Goal: Use online tool/utility: Utilize a website feature to perform a specific function

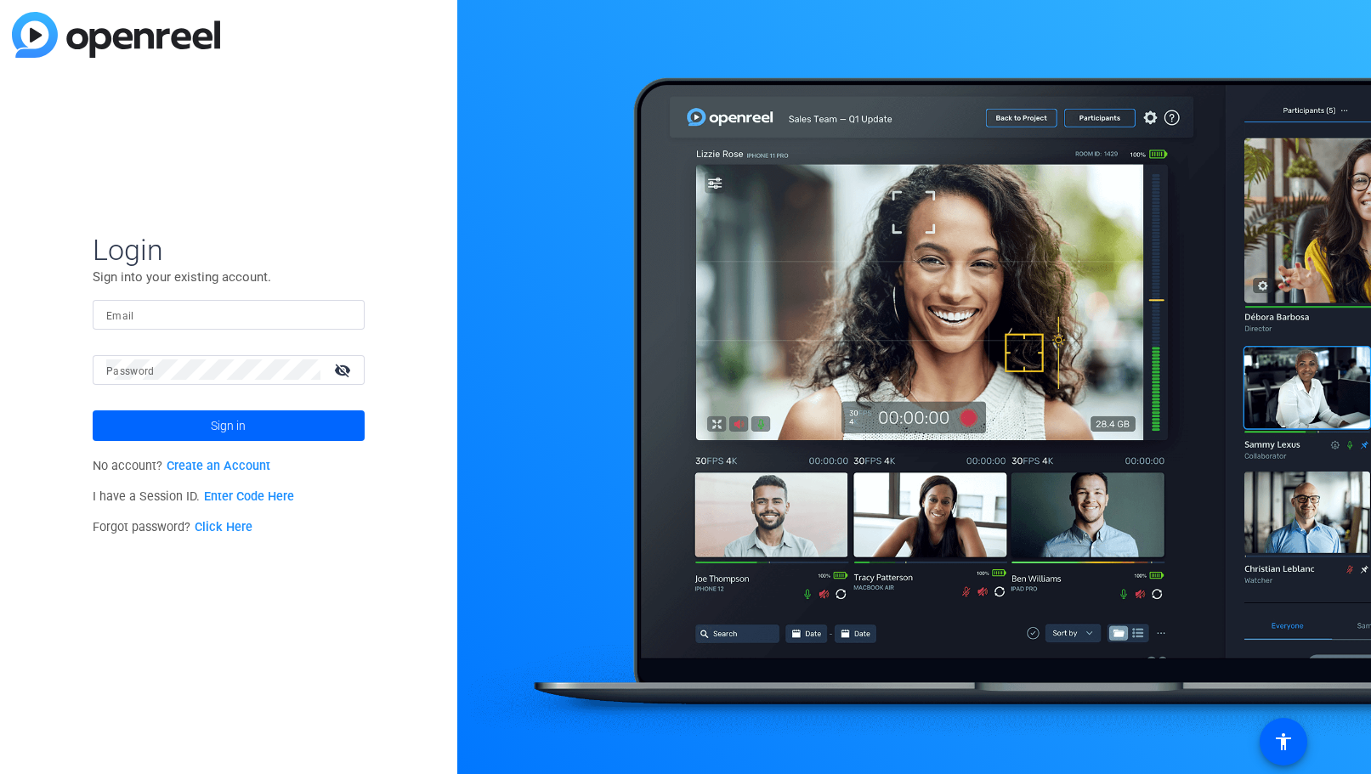
drag, startPoint x: 333, startPoint y: 141, endPoint x: 319, endPoint y: 172, distance: 33.8
click at [333, 141] on div "Login Sign into your existing account. Email Password visibility_off Sign in No…" at bounding box center [228, 387] width 457 height 774
click at [184, 325] on div at bounding box center [228, 315] width 245 height 30
click at [184, 323] on input "Email" at bounding box center [228, 314] width 245 height 20
type input "[EMAIL_ADDRESS][DOMAIN_NAME]"
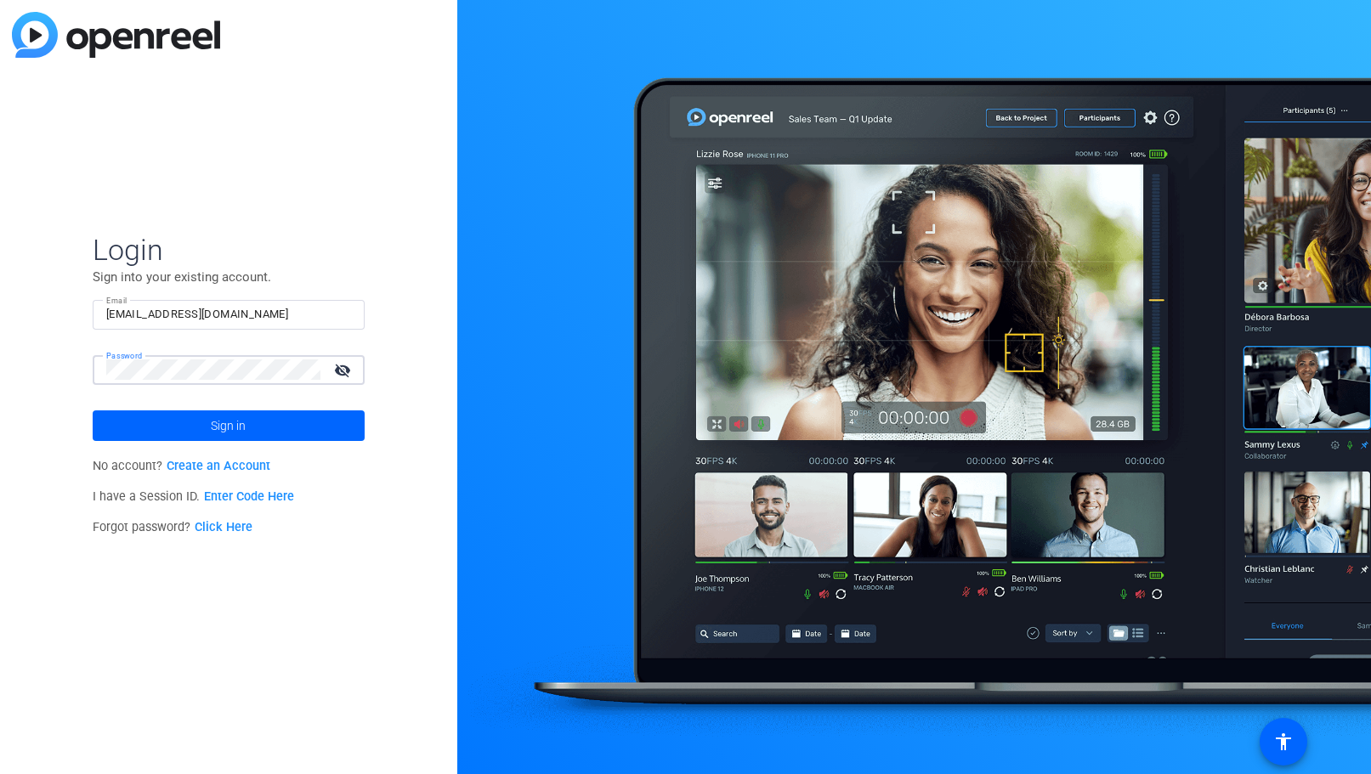
click at [93, 411] on button "Sign in" at bounding box center [229, 426] width 272 height 31
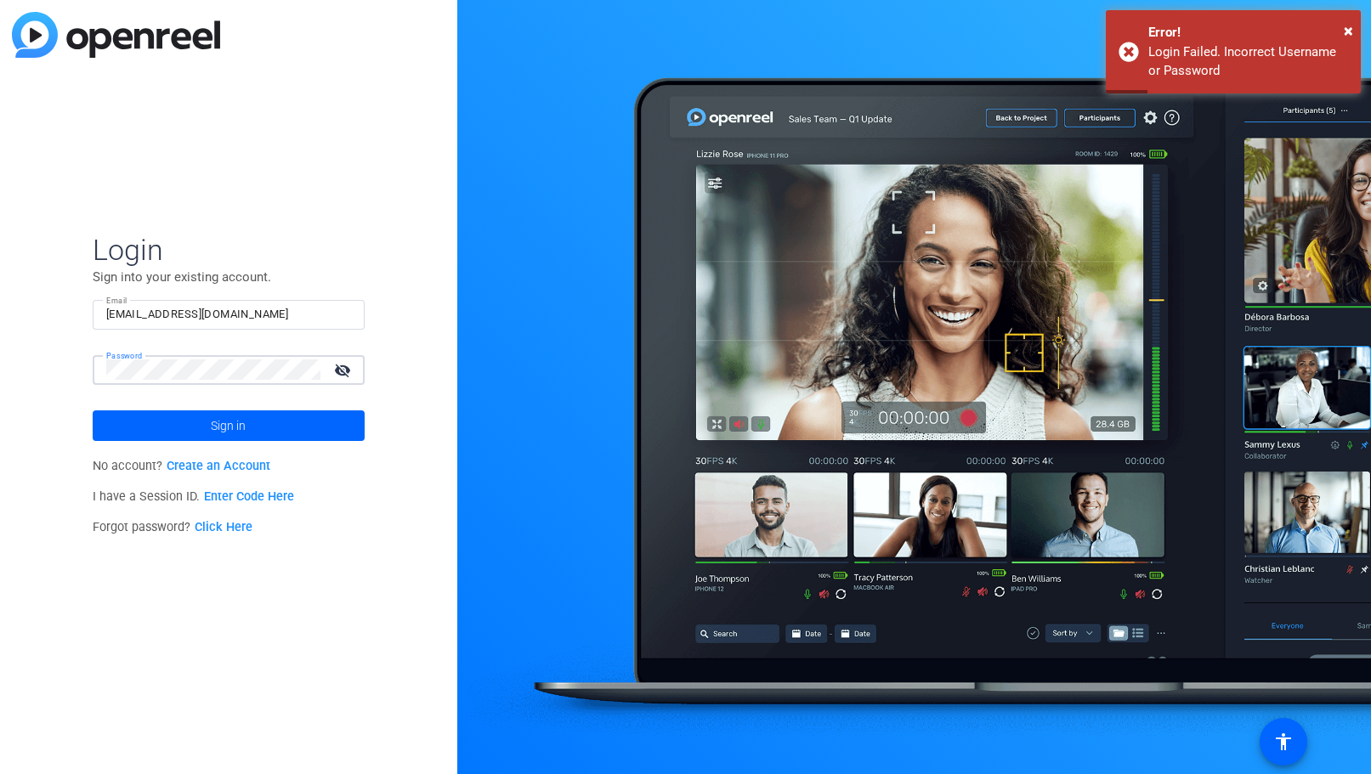
click at [93, 411] on button "Sign in" at bounding box center [229, 426] width 272 height 31
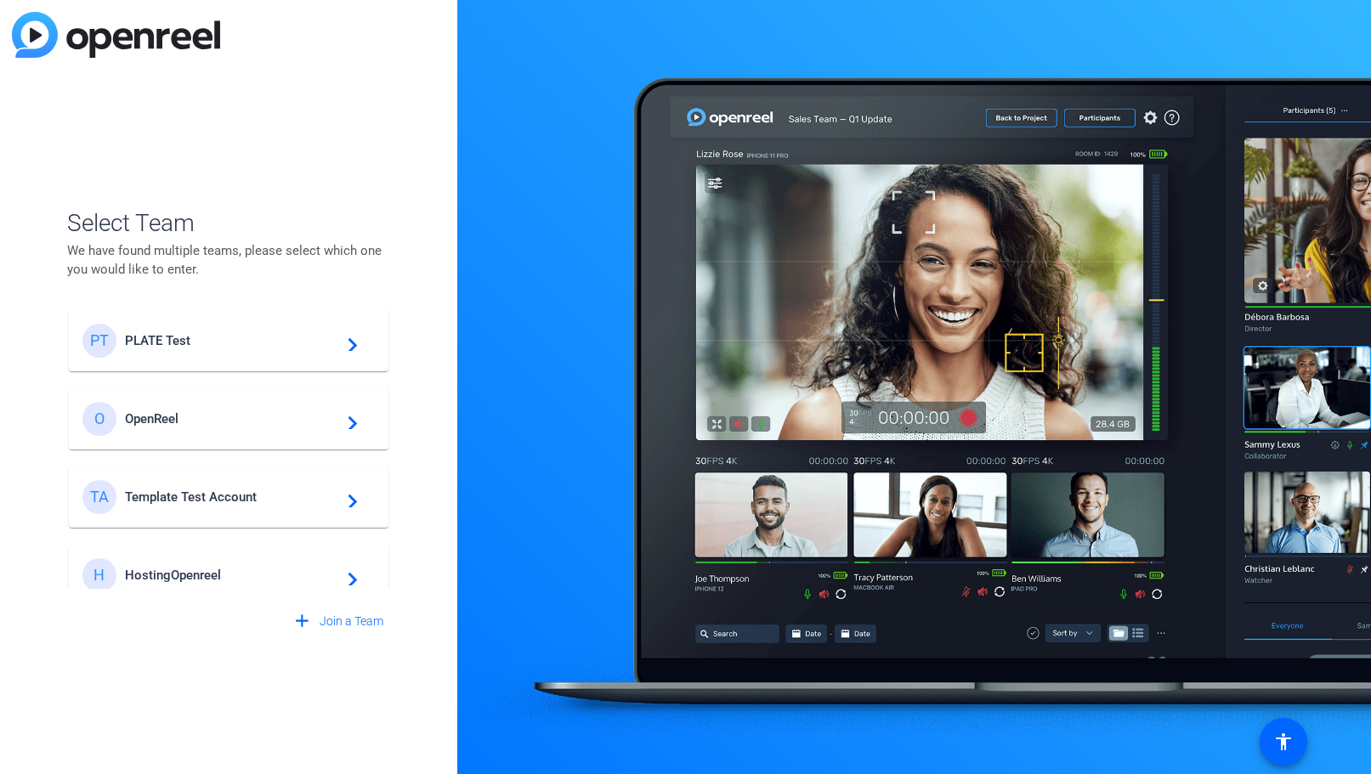
click at [275, 336] on span "PLATE Test" at bounding box center [231, 340] width 213 height 15
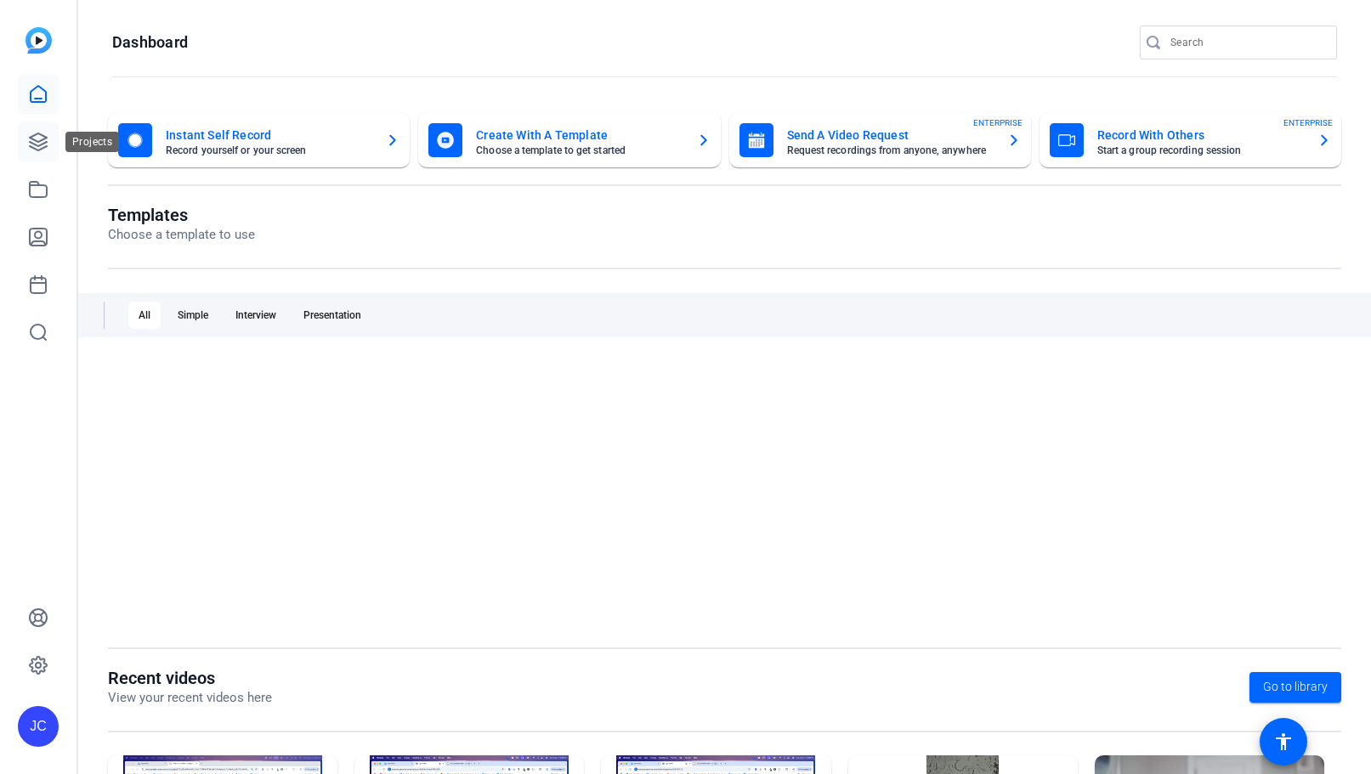
click at [47, 146] on icon at bounding box center [38, 142] width 20 height 20
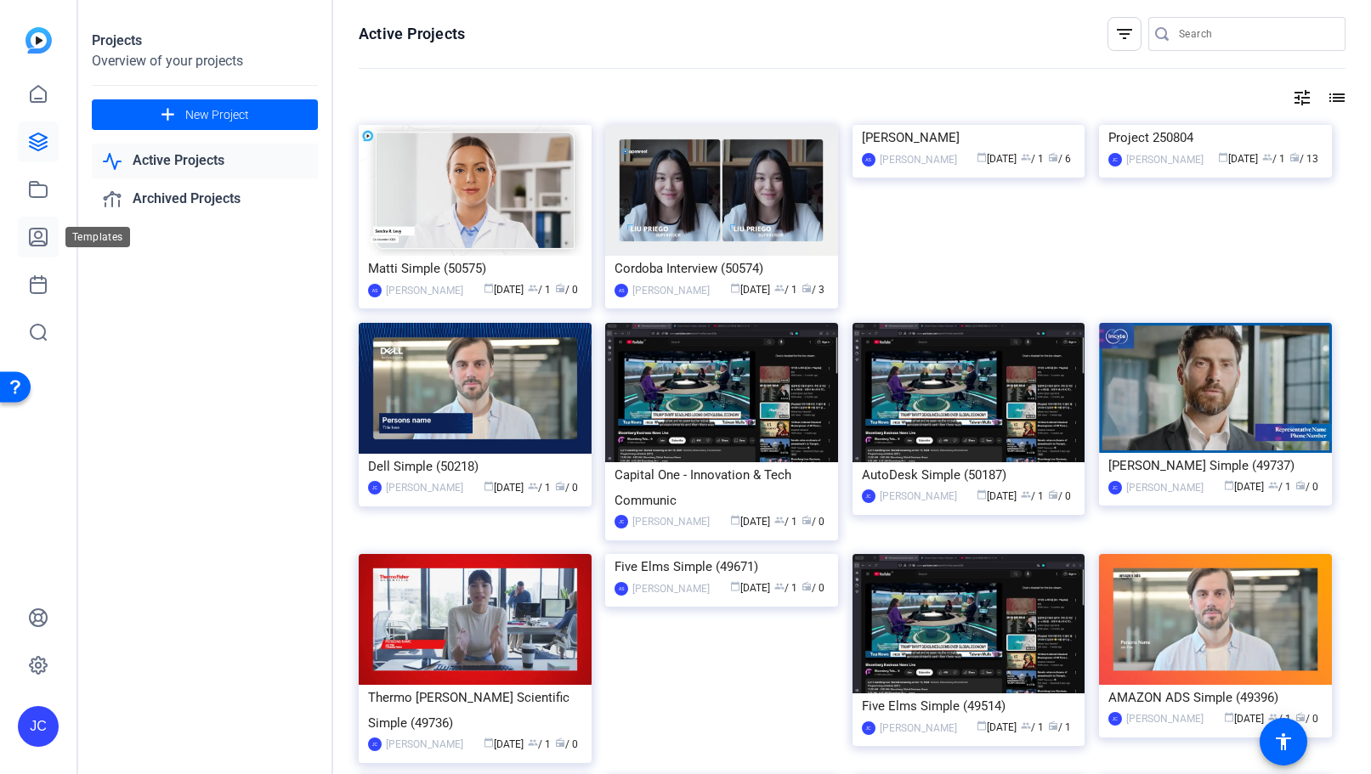
click at [26, 239] on link at bounding box center [38, 237] width 41 height 41
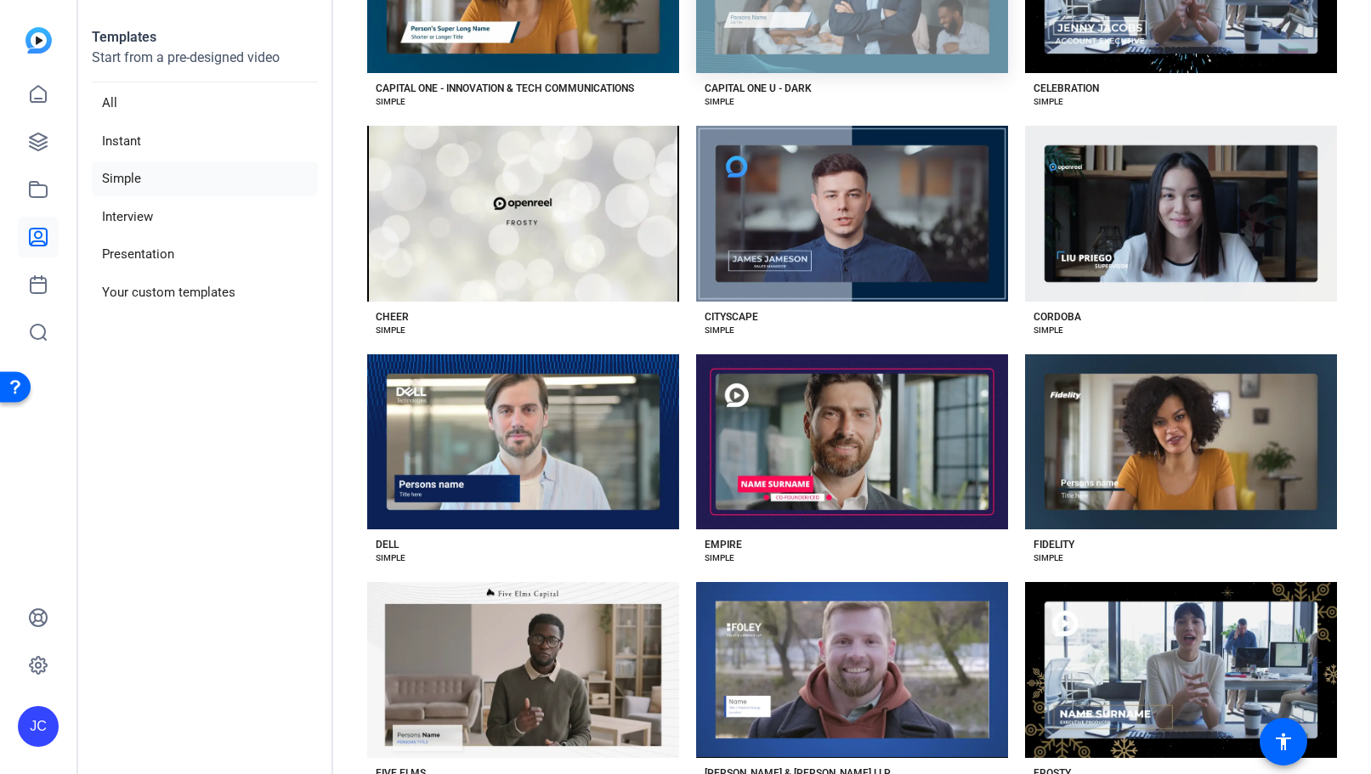
scroll to position [1196, 0]
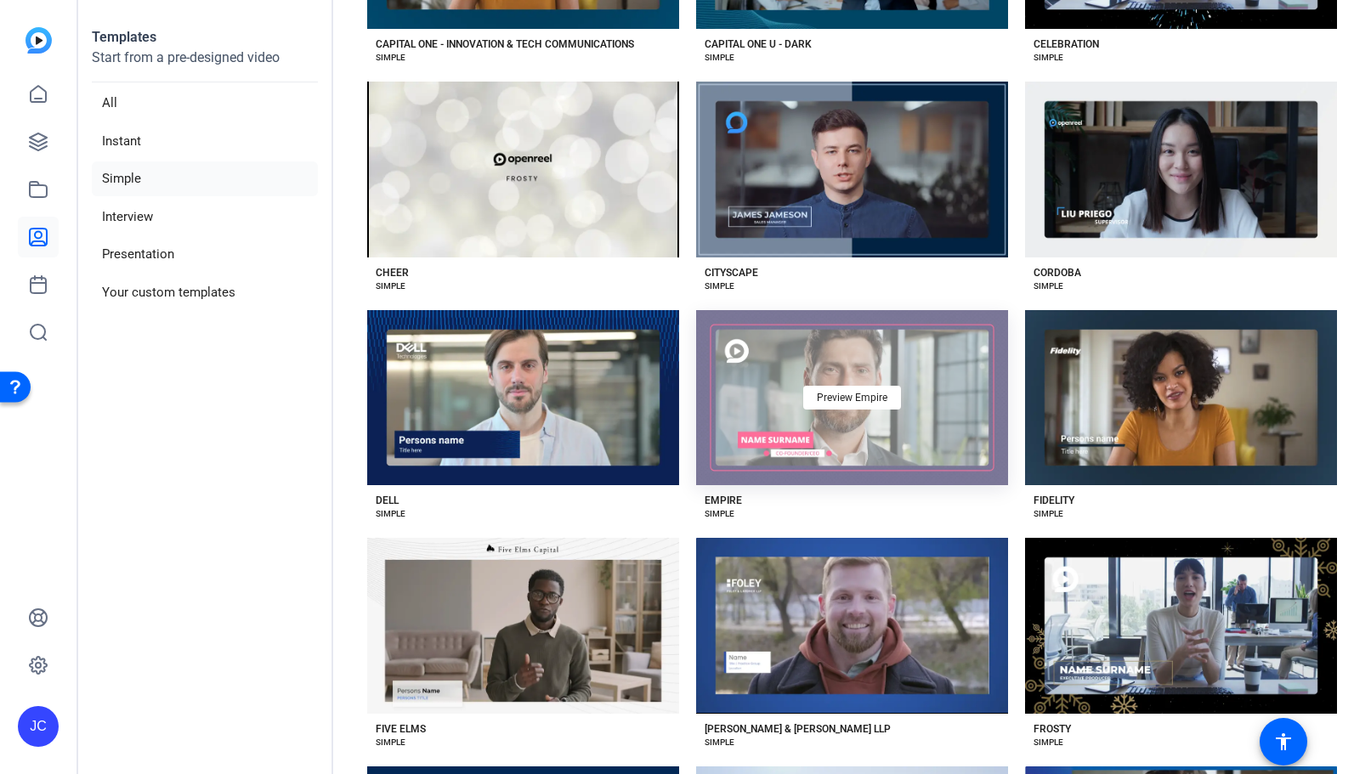
click at [940, 382] on div "Preview Empire" at bounding box center [852, 397] width 312 height 175
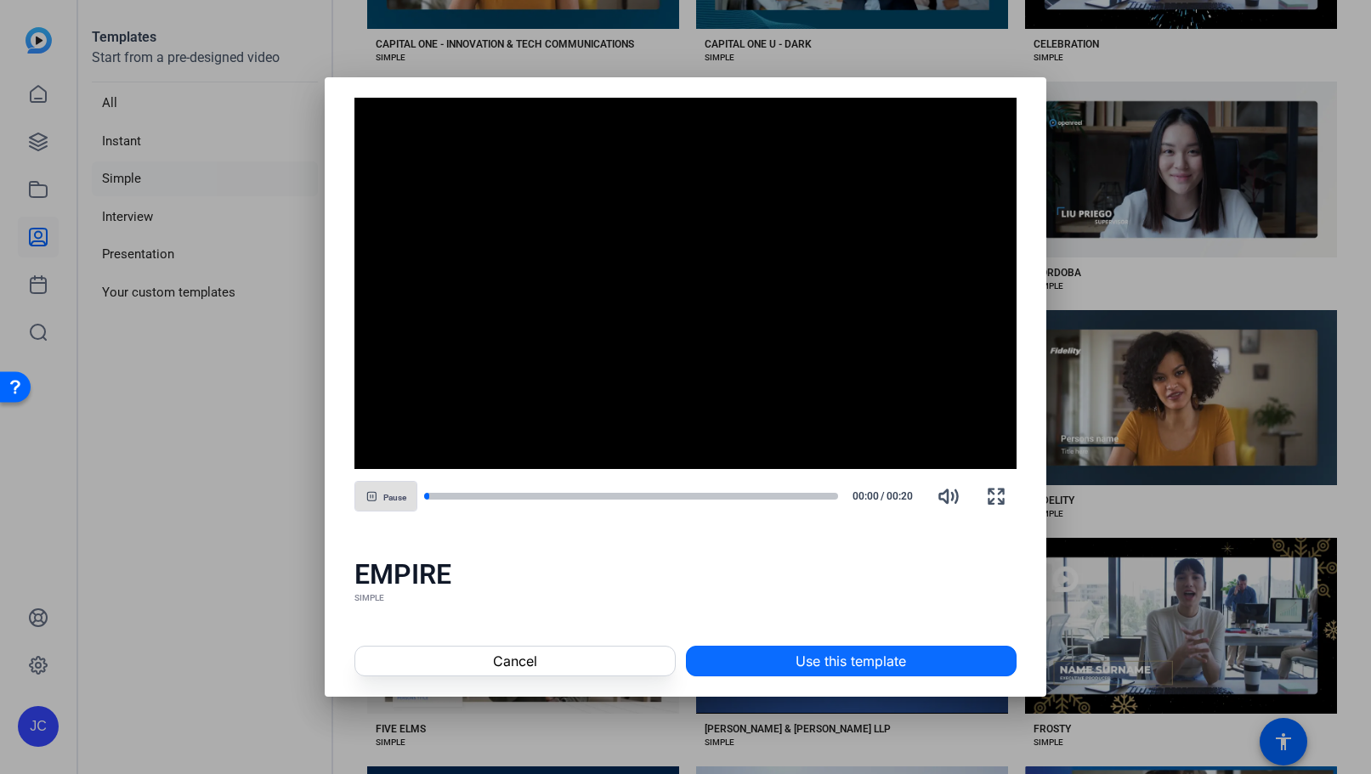
click at [766, 666] on span at bounding box center [851, 661] width 329 height 41
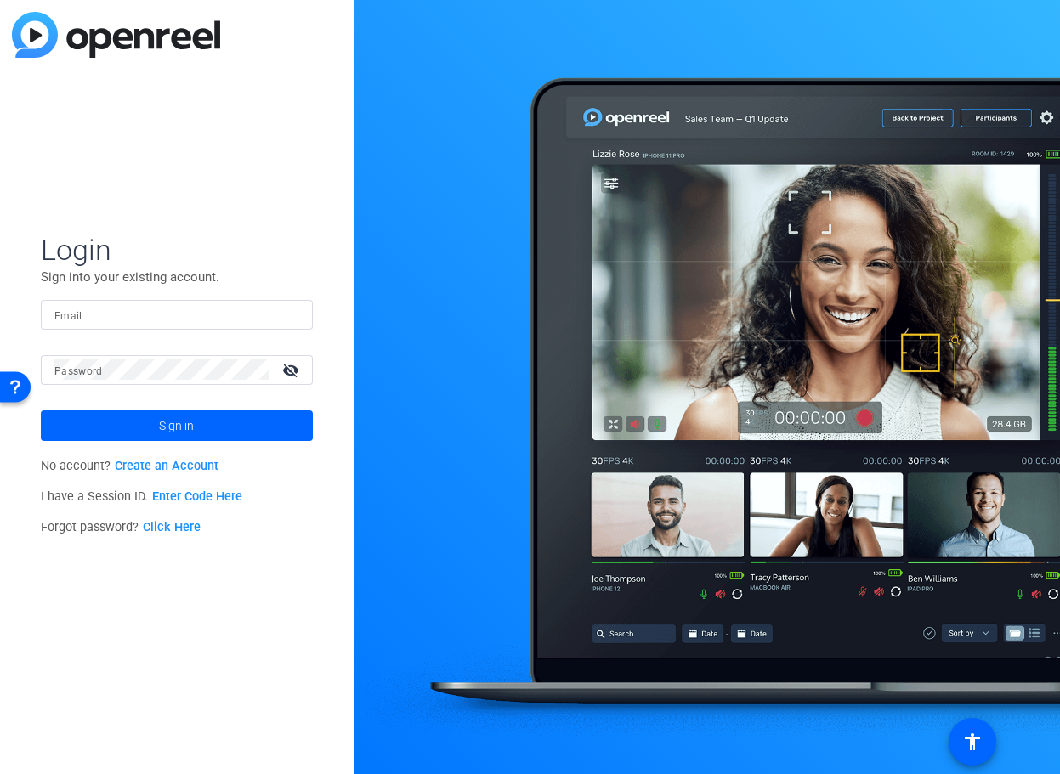
click at [85, 327] on div at bounding box center [176, 315] width 245 height 30
click at [111, 314] on input "Email" at bounding box center [176, 314] width 245 height 20
click at [171, 350] on mat-form-field "Email [EMAIL_ADDRESS][DOMAIN_NAME]" at bounding box center [177, 327] width 272 height 55
click at [170, 304] on input "[EMAIL_ADDRESS][DOMAIN_NAME]" at bounding box center [176, 314] width 245 height 20
drag, startPoint x: 181, startPoint y: 320, endPoint x: -59, endPoint y: 297, distance: 240.9
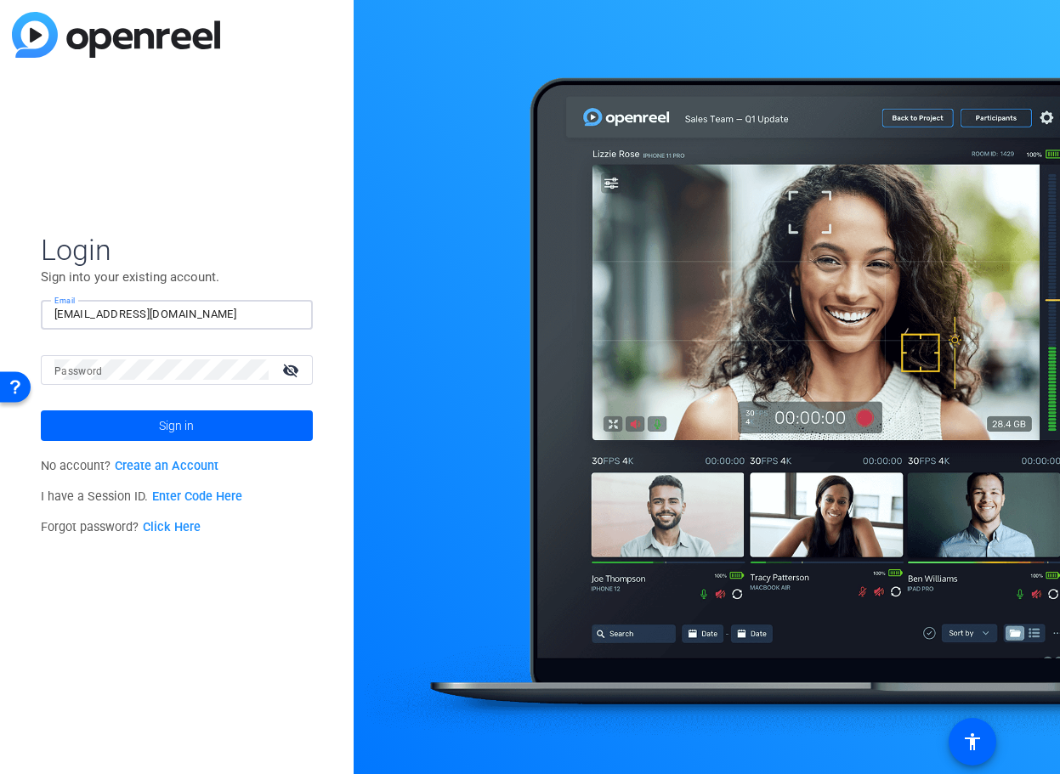
click at [0, 297] on html "Press Option+1 for screen-reader mode, Option+0 to cancel Accessibility Screen-…" at bounding box center [530, 387] width 1060 height 774
type input "[EMAIL_ADDRESS][DOMAIN_NAME]"
click at [129, 357] on div at bounding box center [161, 370] width 214 height 30
click at [41, 411] on button "Sign in" at bounding box center [177, 426] width 272 height 31
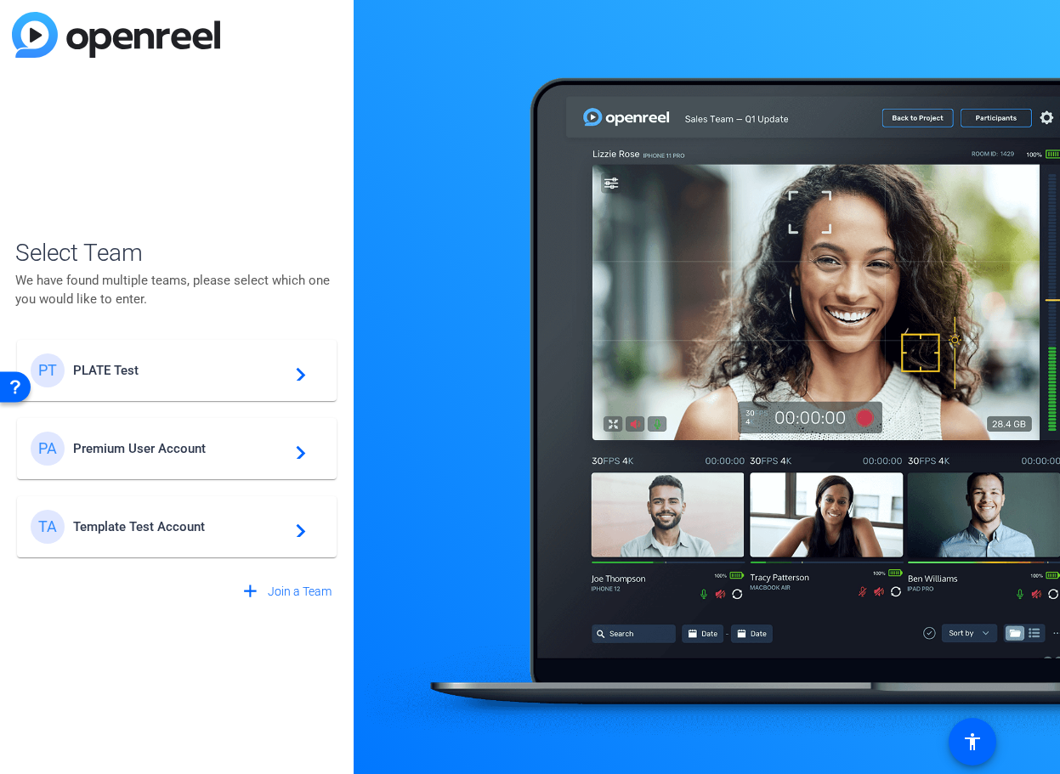
click at [161, 377] on span "PLATE Test" at bounding box center [179, 370] width 213 height 15
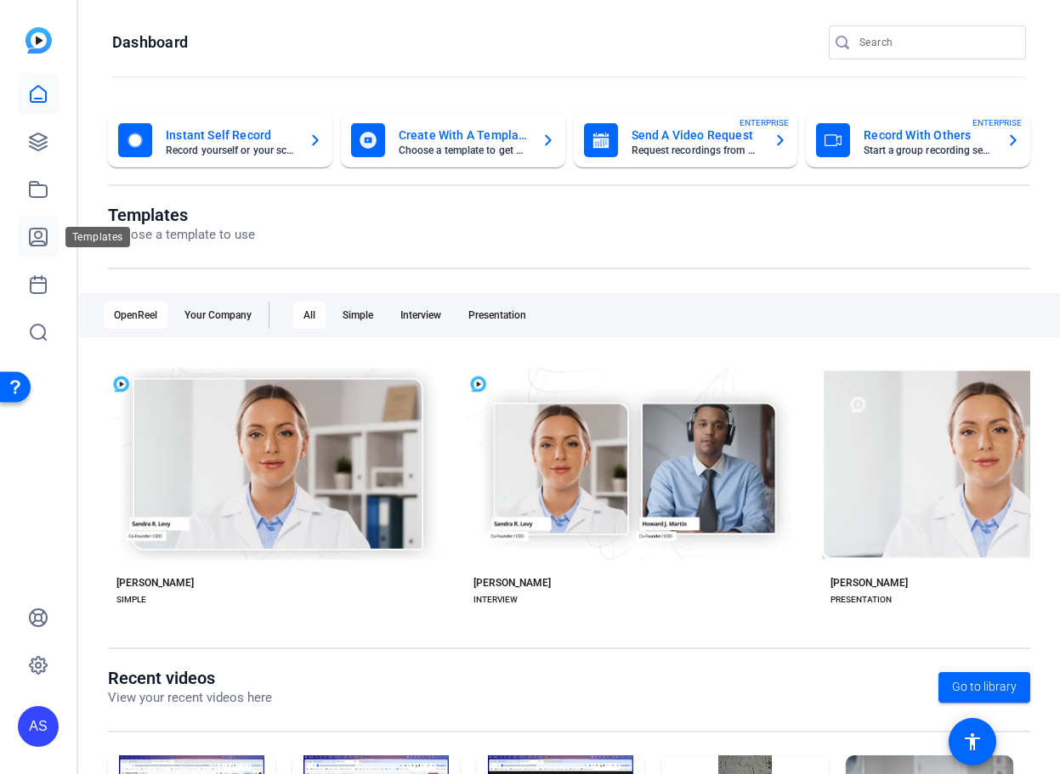
click at [43, 240] on icon at bounding box center [38, 237] width 20 height 20
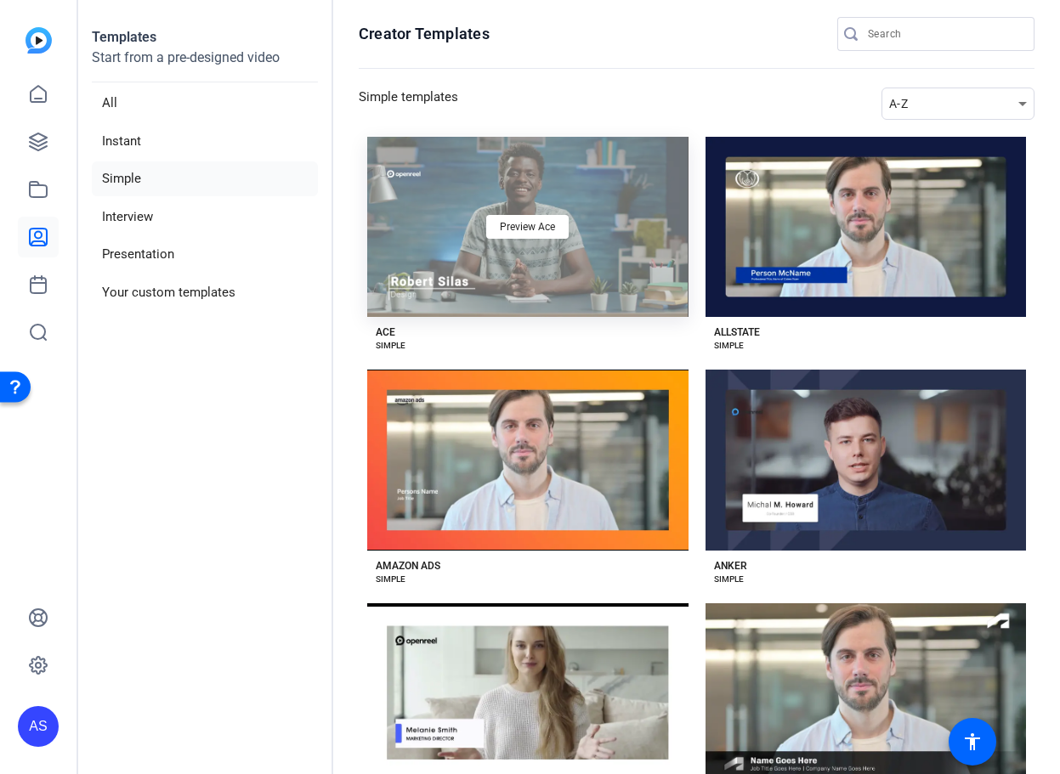
click at [614, 303] on div "Preview Ace" at bounding box center [527, 227] width 321 height 180
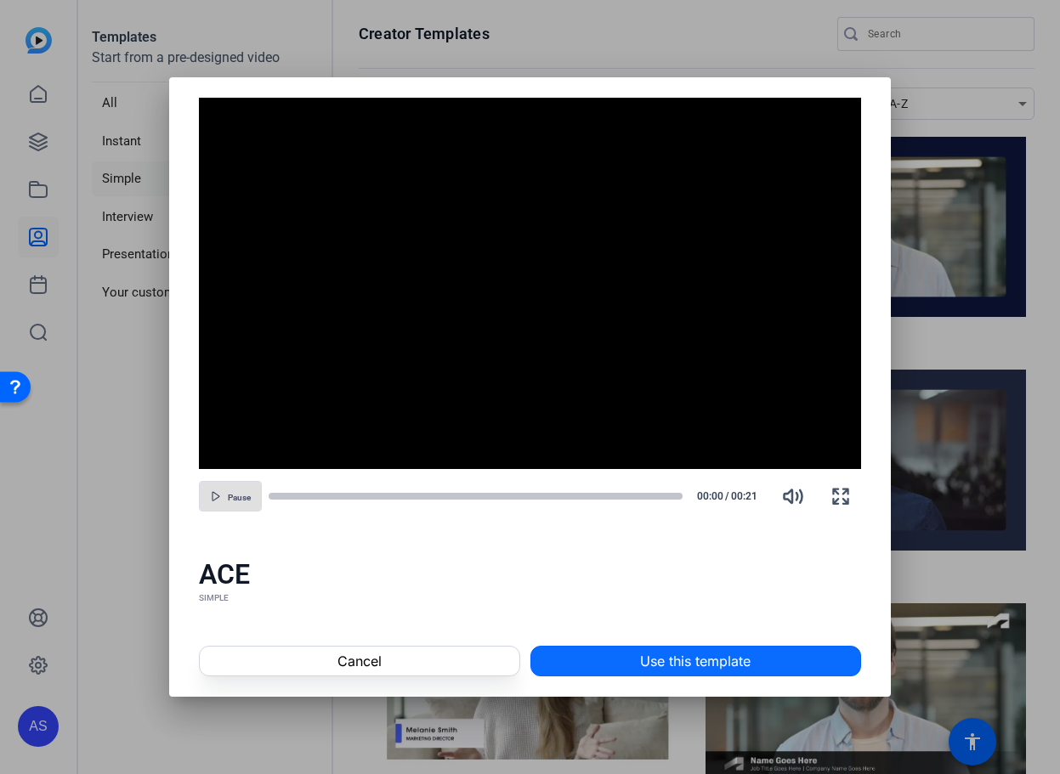
click at [573, 660] on span at bounding box center [695, 661] width 329 height 41
